Goal: Information Seeking & Learning: Learn about a topic

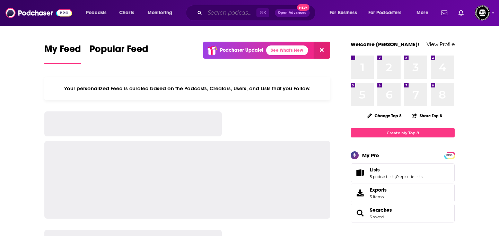
click at [236, 11] on input "Search podcasts, credits, & more..." at bounding box center [231, 12] width 52 height 11
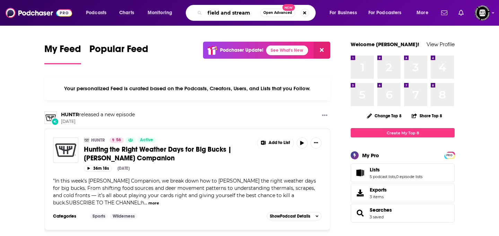
type input "field and stream"
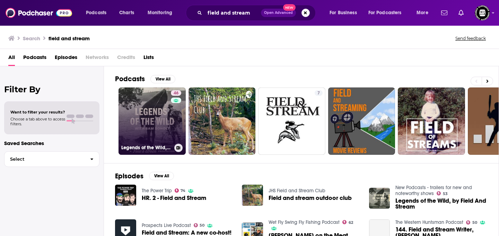
click at [159, 123] on link "46 Legends of the Wild, A Field And Stream Production | Hunting, Fishing and th…" at bounding box center [152, 120] width 67 height 67
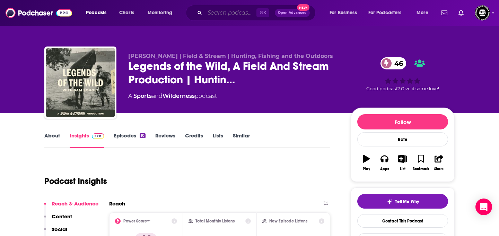
click at [246, 16] on input "Search podcasts, credits, & more..." at bounding box center [231, 12] width 52 height 11
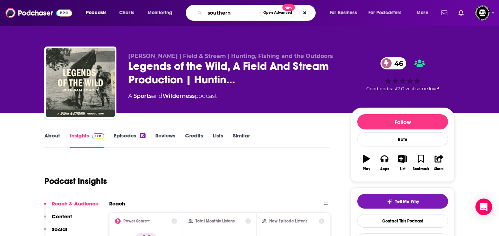
type input "southern U"
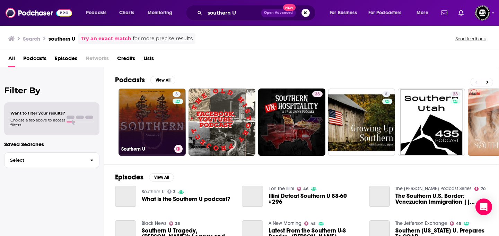
click at [151, 109] on link "3 Southern U" at bounding box center [152, 121] width 67 height 67
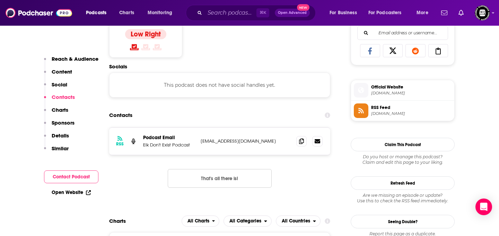
scroll to position [459, 0]
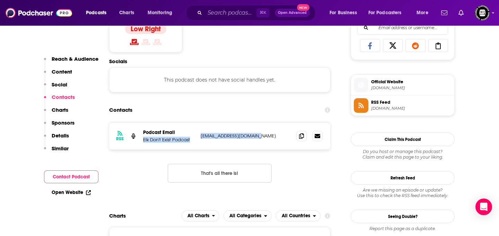
drag, startPoint x: 196, startPoint y: 136, endPoint x: 257, endPoint y: 135, distance: 61.4
click at [257, 135] on div "RSS Podcast Email Elk Don't Exist Podcast [EMAIL_ADDRESS][DOMAIN_NAME] [EMAIL_A…" at bounding box center [219, 135] width 221 height 27
click at [254, 147] on div "RSS Podcast Email Elk Don't Exist Podcast [EMAIL_ADDRESS][DOMAIN_NAME] [EMAIL_A…" at bounding box center [219, 135] width 221 height 27
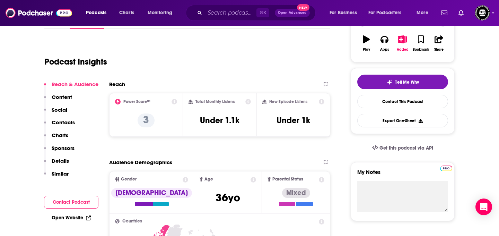
scroll to position [0, 0]
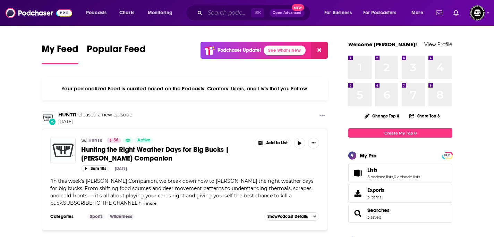
click at [239, 14] on input "Search podcasts, credits, & more..." at bounding box center [228, 12] width 46 height 11
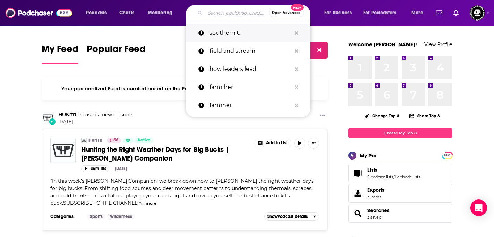
paste input "The Unnamed Show"
type input "The Unnamed Show"
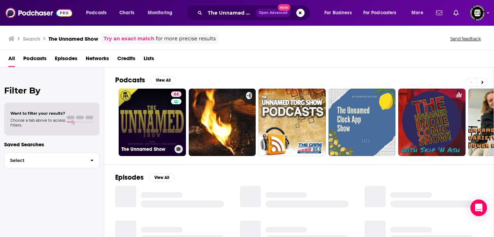
click at [168, 125] on link "64 The Unnamed Show" at bounding box center [152, 121] width 67 height 67
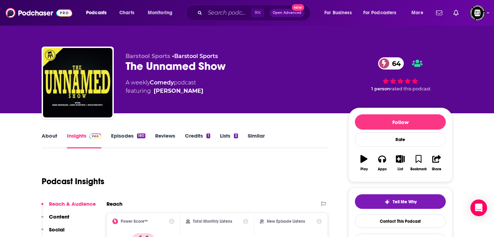
click at [117, 136] on link "Episodes 180" at bounding box center [128, 140] width 34 height 16
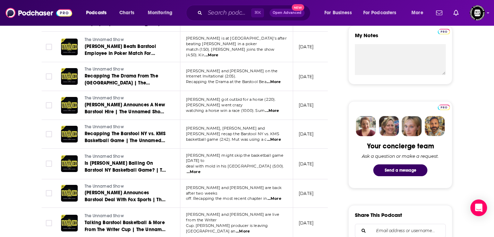
scroll to position [256, 0]
